Goal: Navigation & Orientation: Find specific page/section

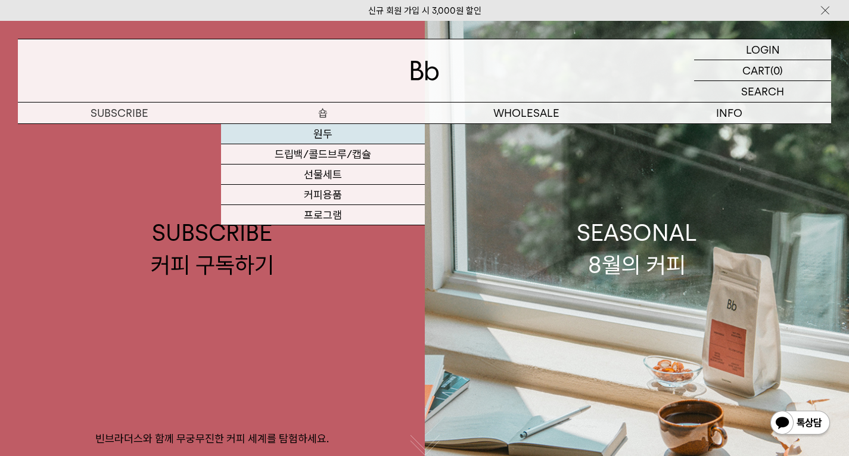
click at [326, 130] on link "원두" at bounding box center [322, 134] width 203 height 20
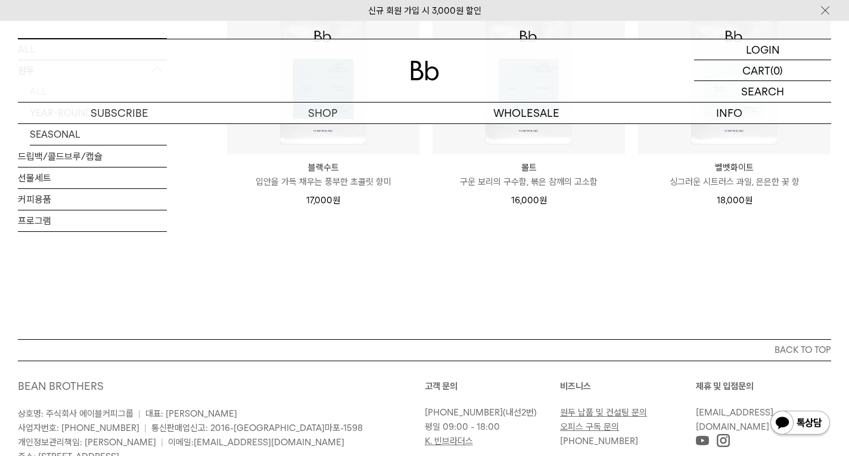
scroll to position [893, 0]
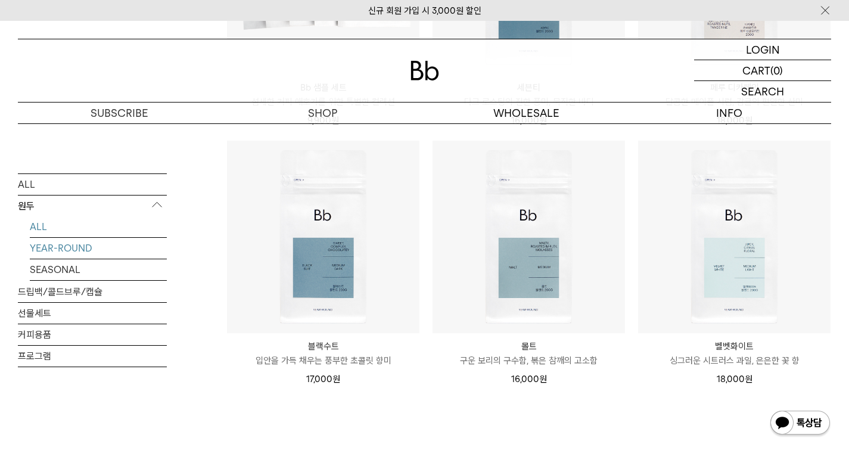
click at [58, 241] on link "YEAR-ROUND" at bounding box center [98, 247] width 137 height 21
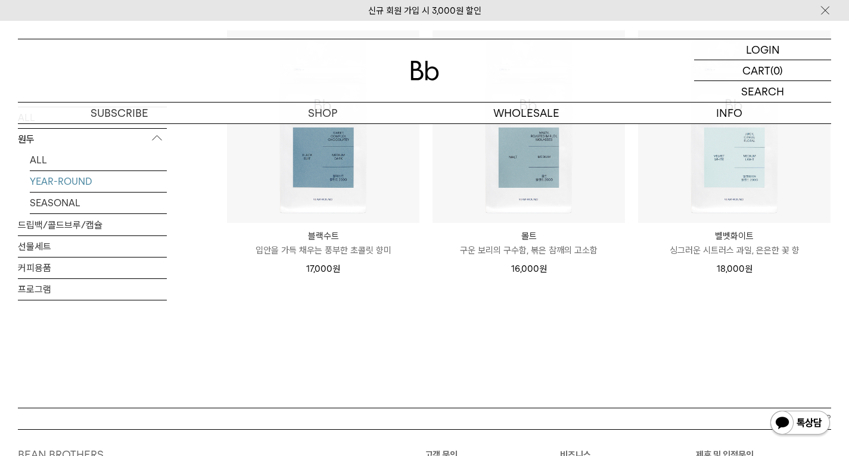
scroll to position [407, 0]
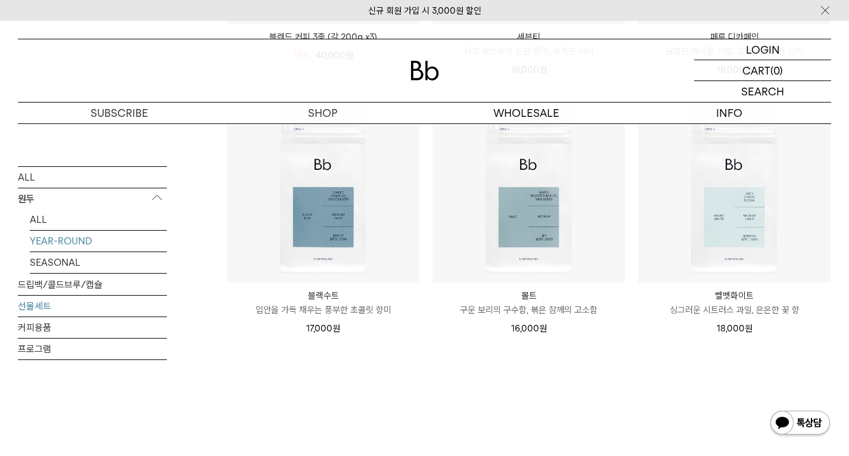
click at [38, 297] on link "선물세트" at bounding box center [92, 305] width 149 height 21
